Goal: Navigation & Orientation: Find specific page/section

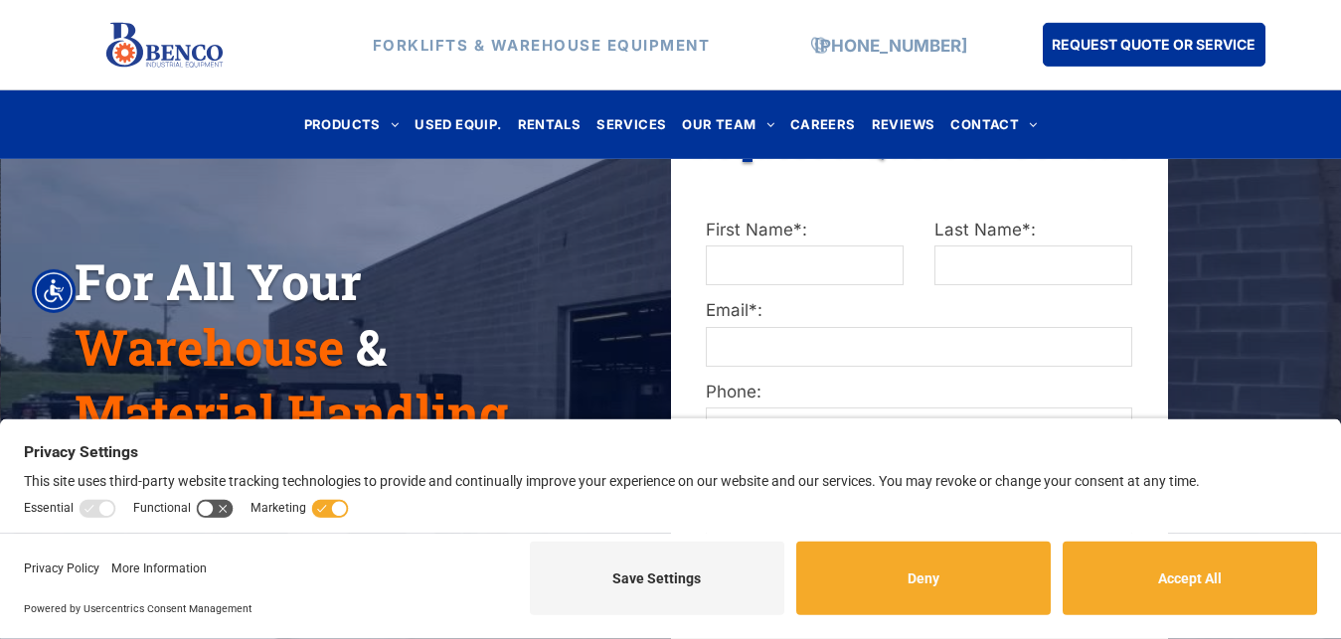
scroll to position [417, 0]
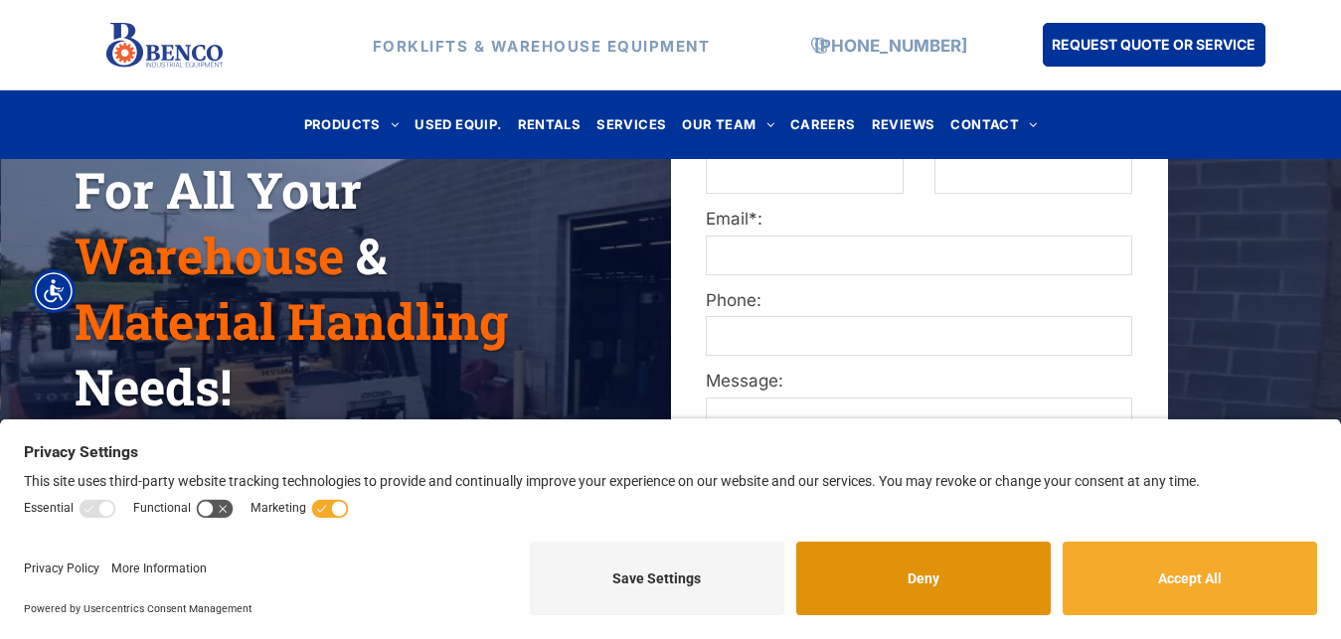
click at [975, 590] on button "Deny" at bounding box center [923, 579] width 254 height 74
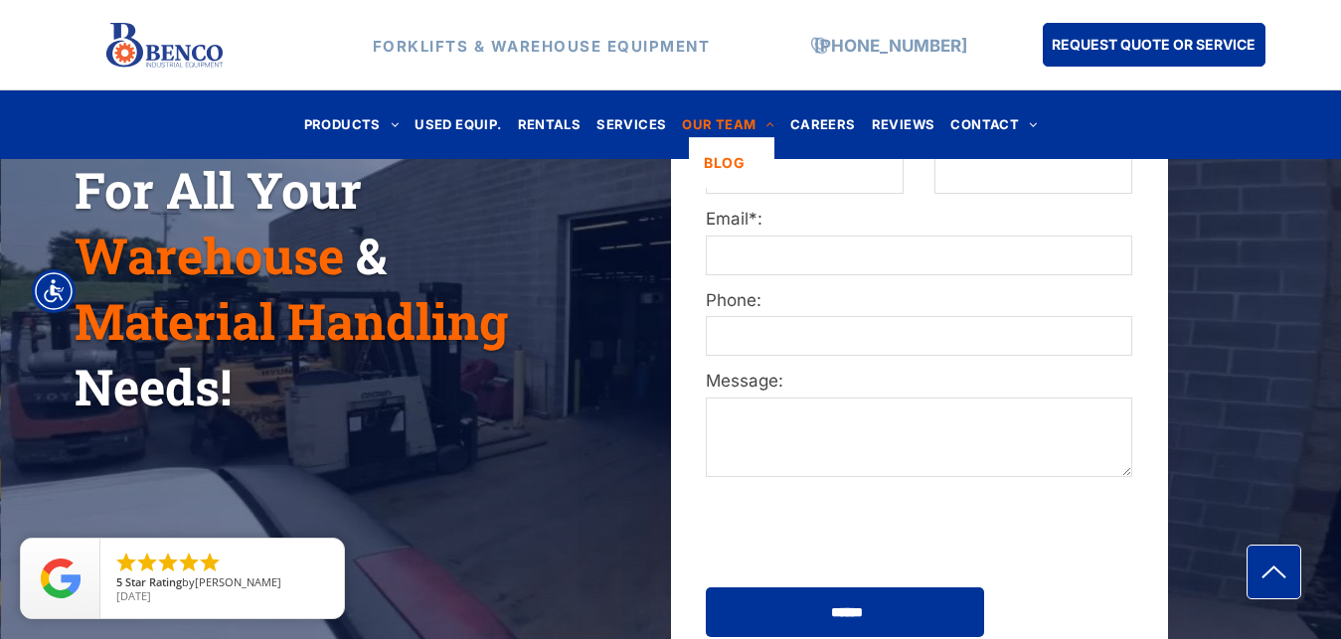
click at [731, 130] on span "OUR TEAM" at bounding box center [728, 124] width 92 height 27
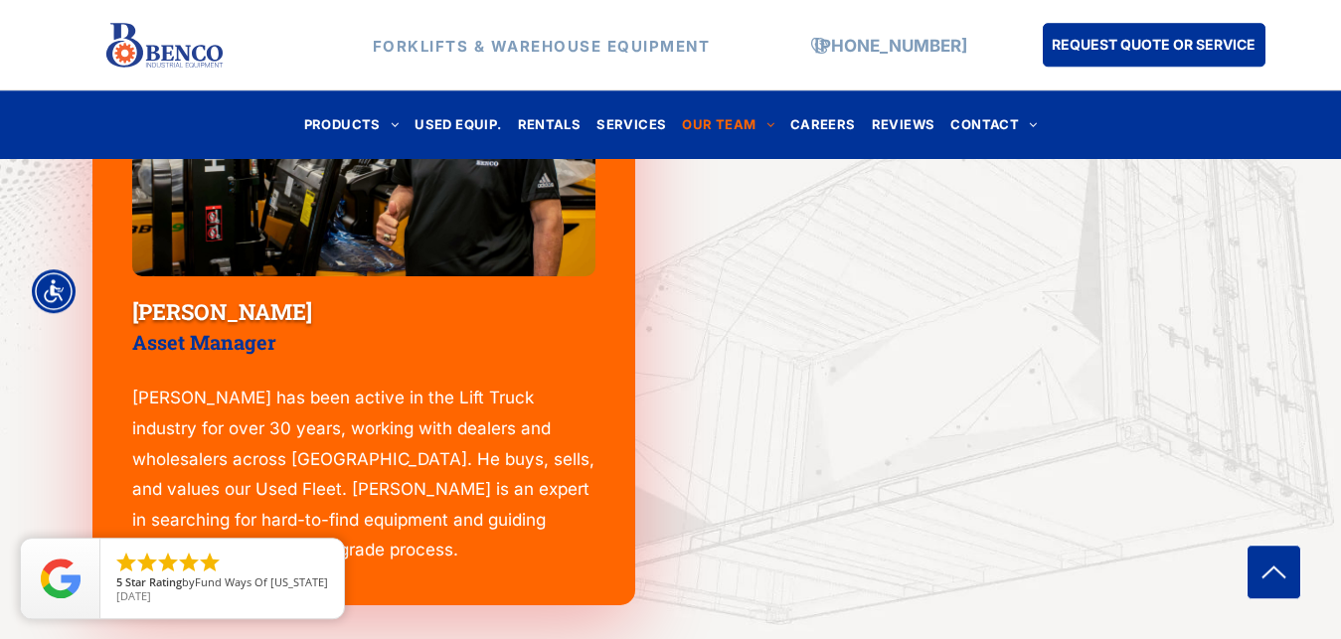
scroll to position [2586, 0]
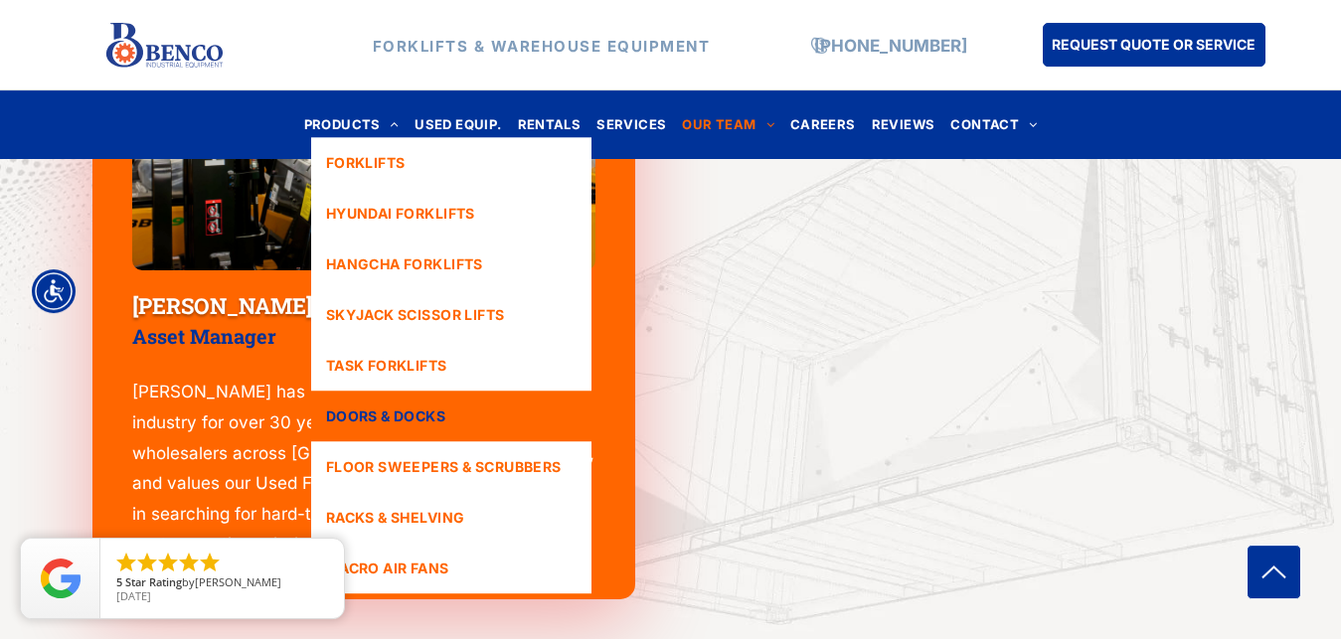
click at [363, 417] on span "DOORS & DOCKS" at bounding box center [385, 416] width 119 height 21
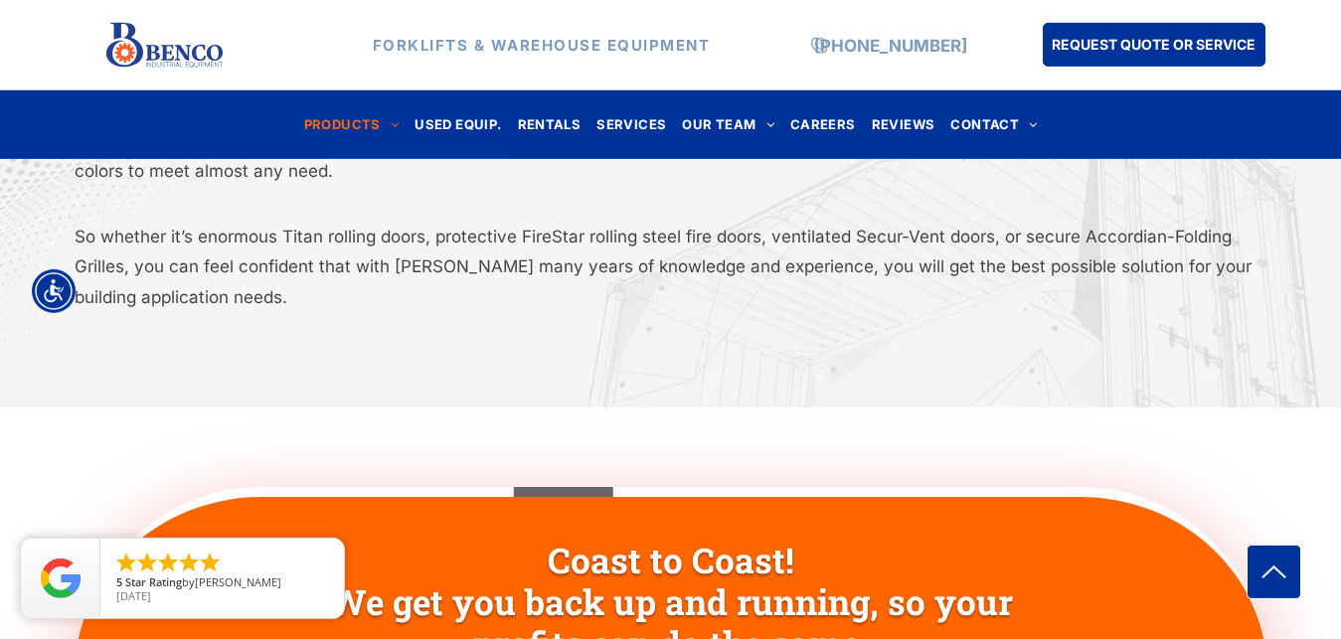
scroll to position [2480, 0]
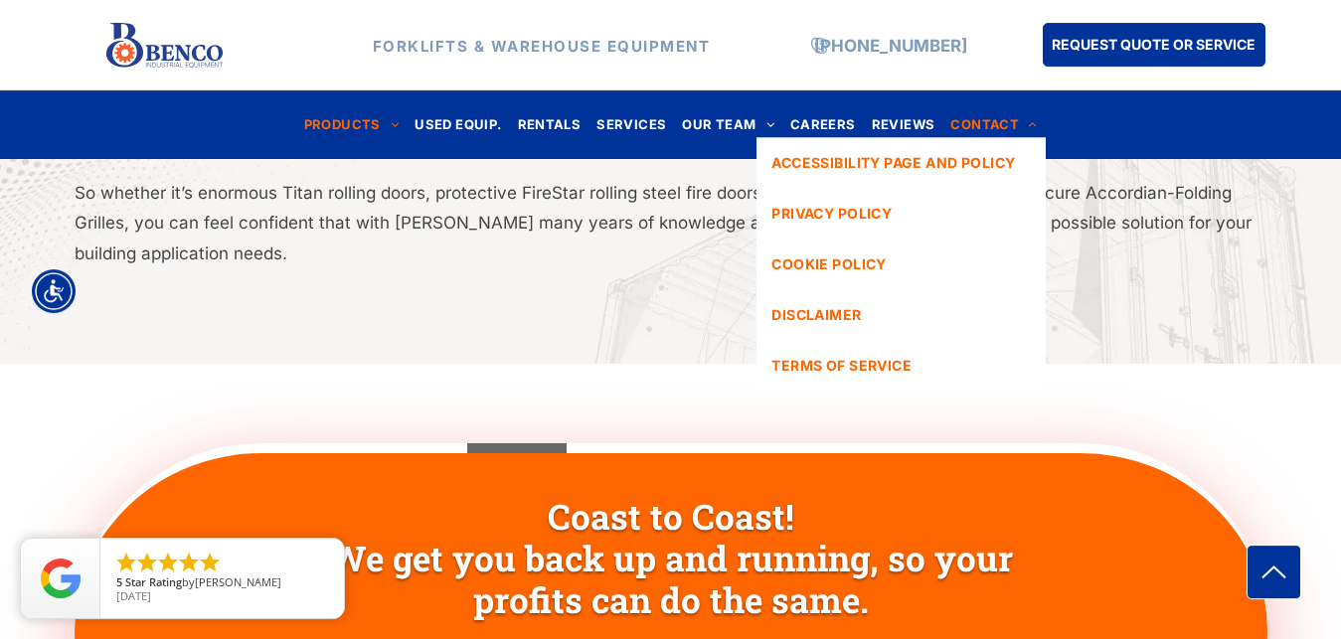
click at [968, 125] on span "CONTACT" at bounding box center [993, 124] width 86 height 27
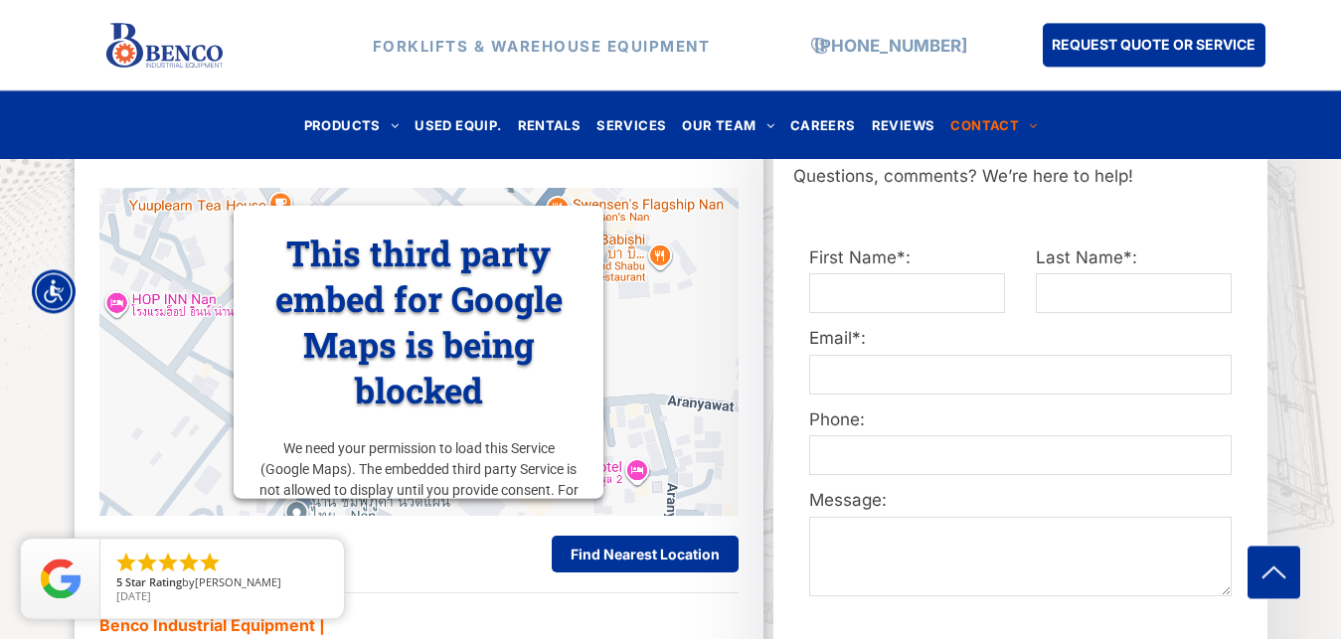
scroll to position [852, 0]
